Goal: Check status: Check status

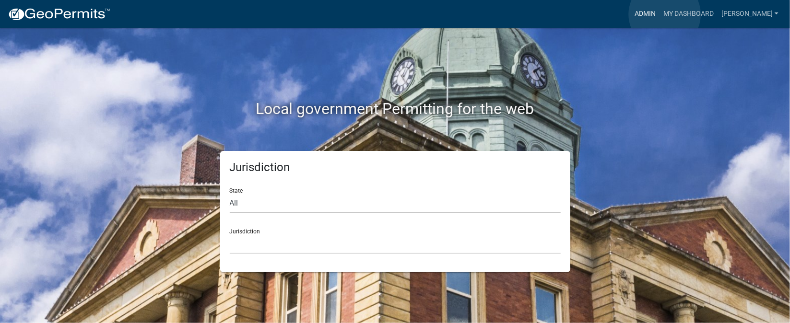
click at [660, 14] on link "Admin" at bounding box center [645, 14] width 29 height 18
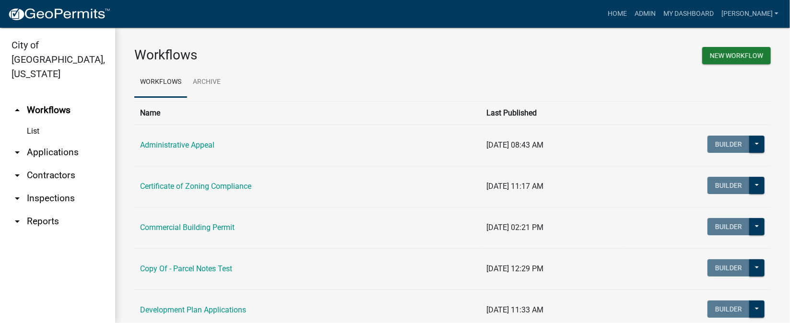
click at [60, 187] on link "arrow_drop_down Inspections" at bounding box center [57, 198] width 115 height 23
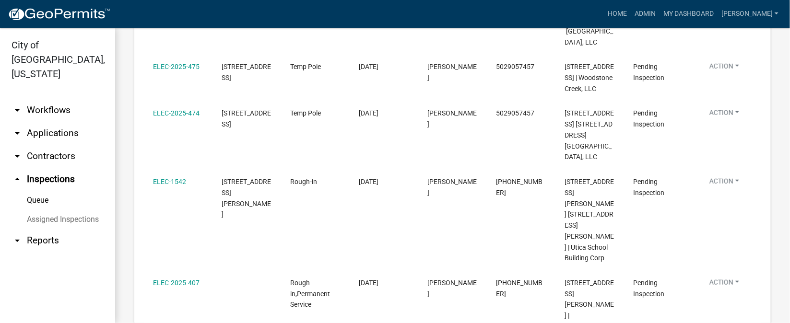
scroll to position [431, 0]
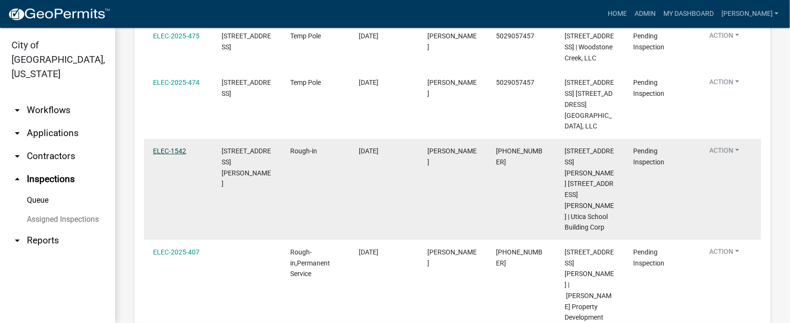
click at [158, 155] on link "ELEC-1542" at bounding box center [169, 151] width 33 height 8
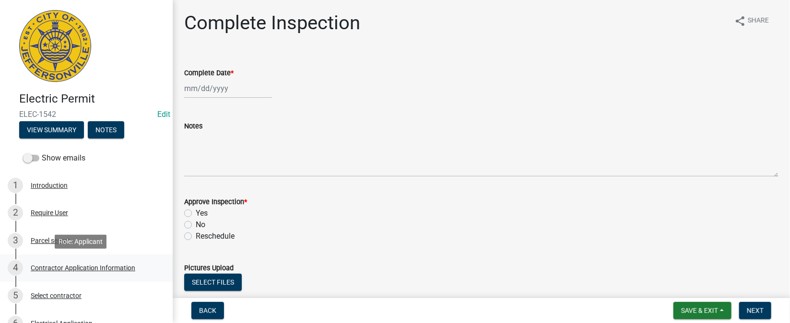
click at [72, 266] on div "Contractor Application Information" at bounding box center [83, 268] width 105 height 7
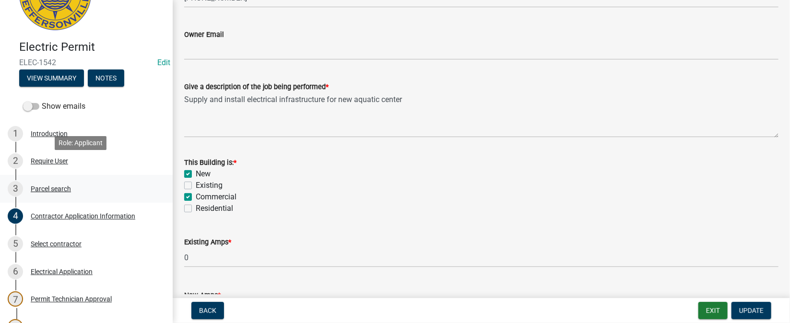
scroll to position [72, 0]
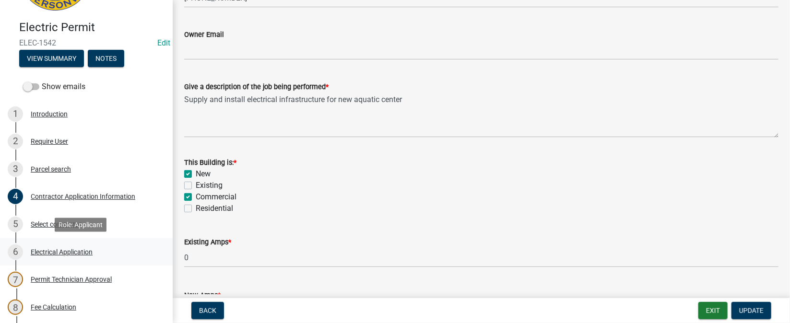
click at [43, 254] on div "Electrical Application" at bounding box center [62, 252] width 62 height 7
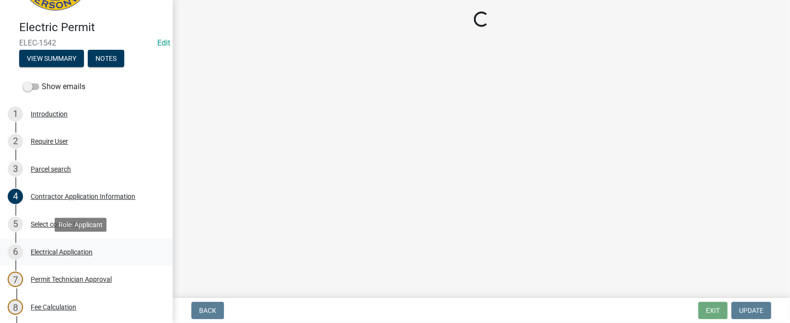
scroll to position [0, 0]
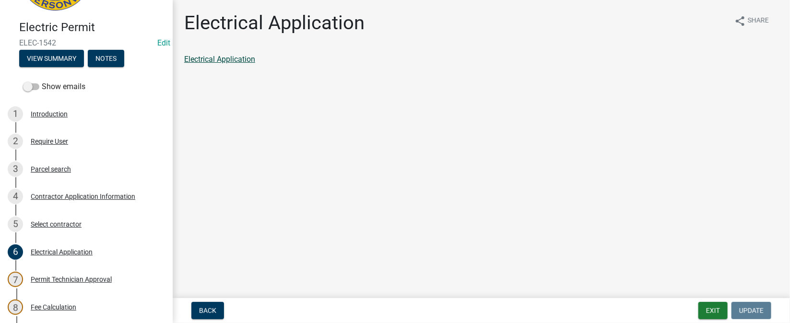
click at [239, 61] on link "Electrical Application" at bounding box center [219, 59] width 71 height 9
